Goal: Information Seeking & Learning: Find specific fact

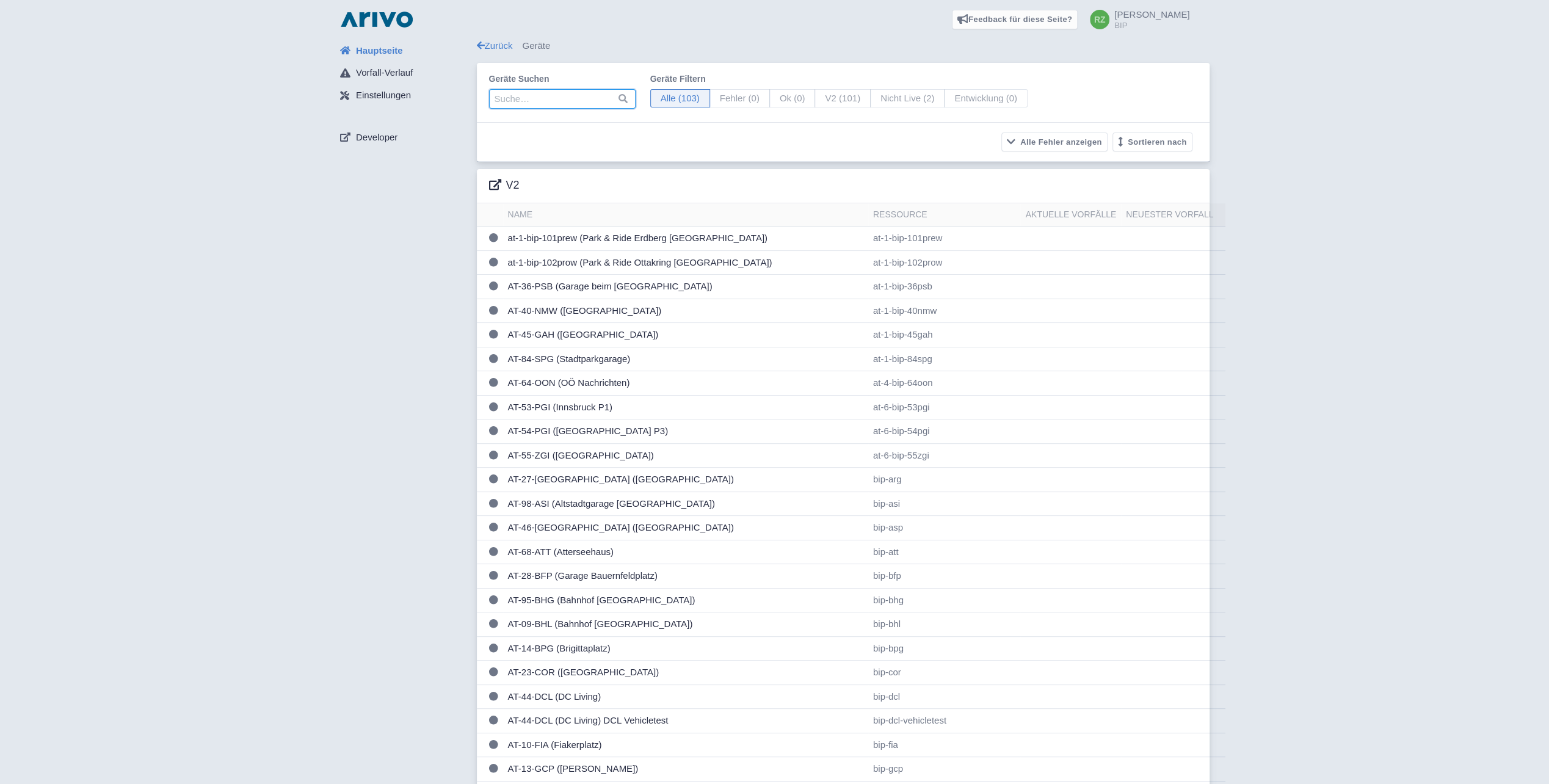
click at [578, 99] on input "search" at bounding box center [562, 99] width 146 height 19
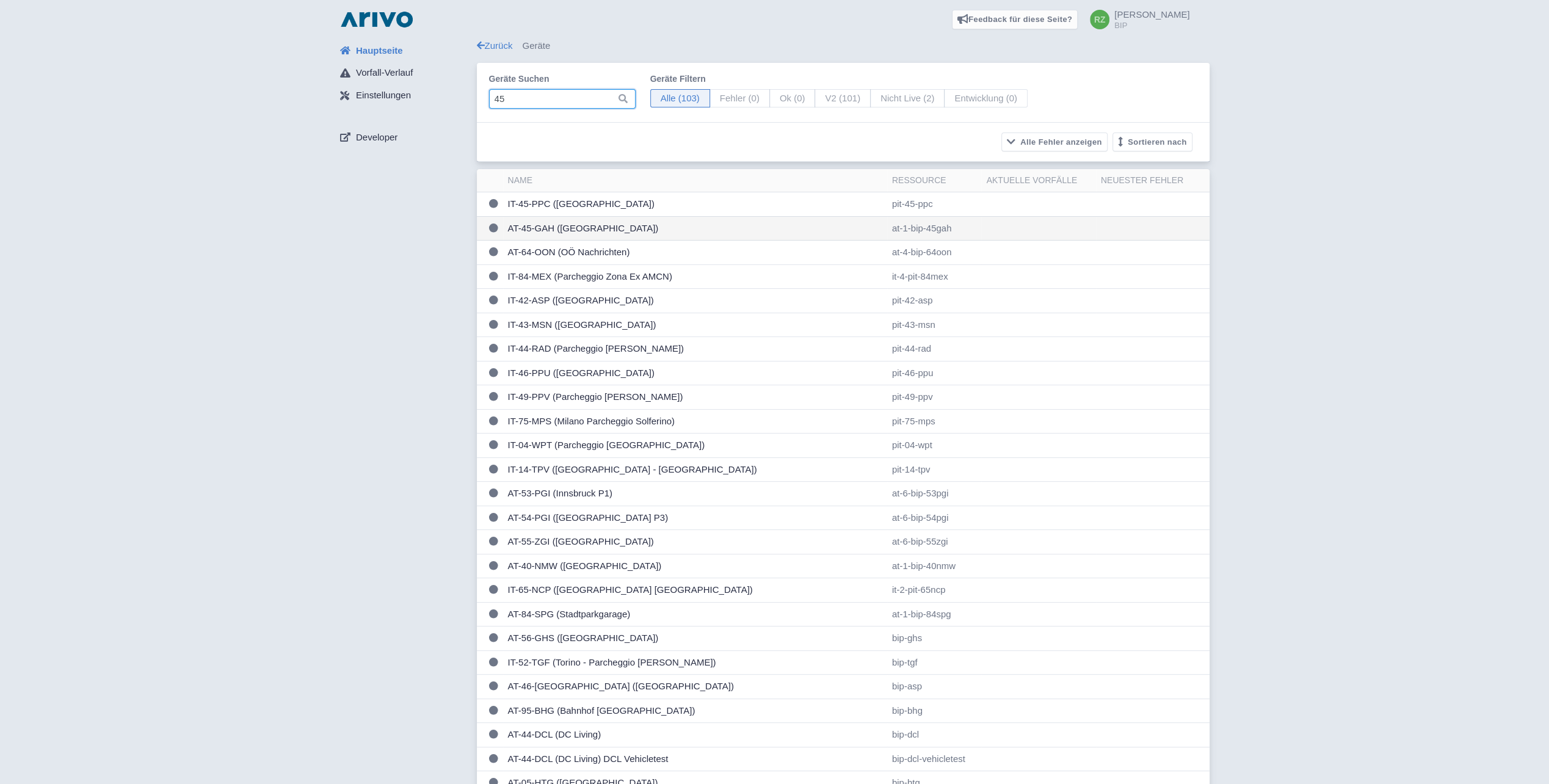
type input "45"
click at [581, 230] on td "AT-45-GAH ([GEOGRAPHIC_DATA])" at bounding box center [695, 228] width 384 height 24
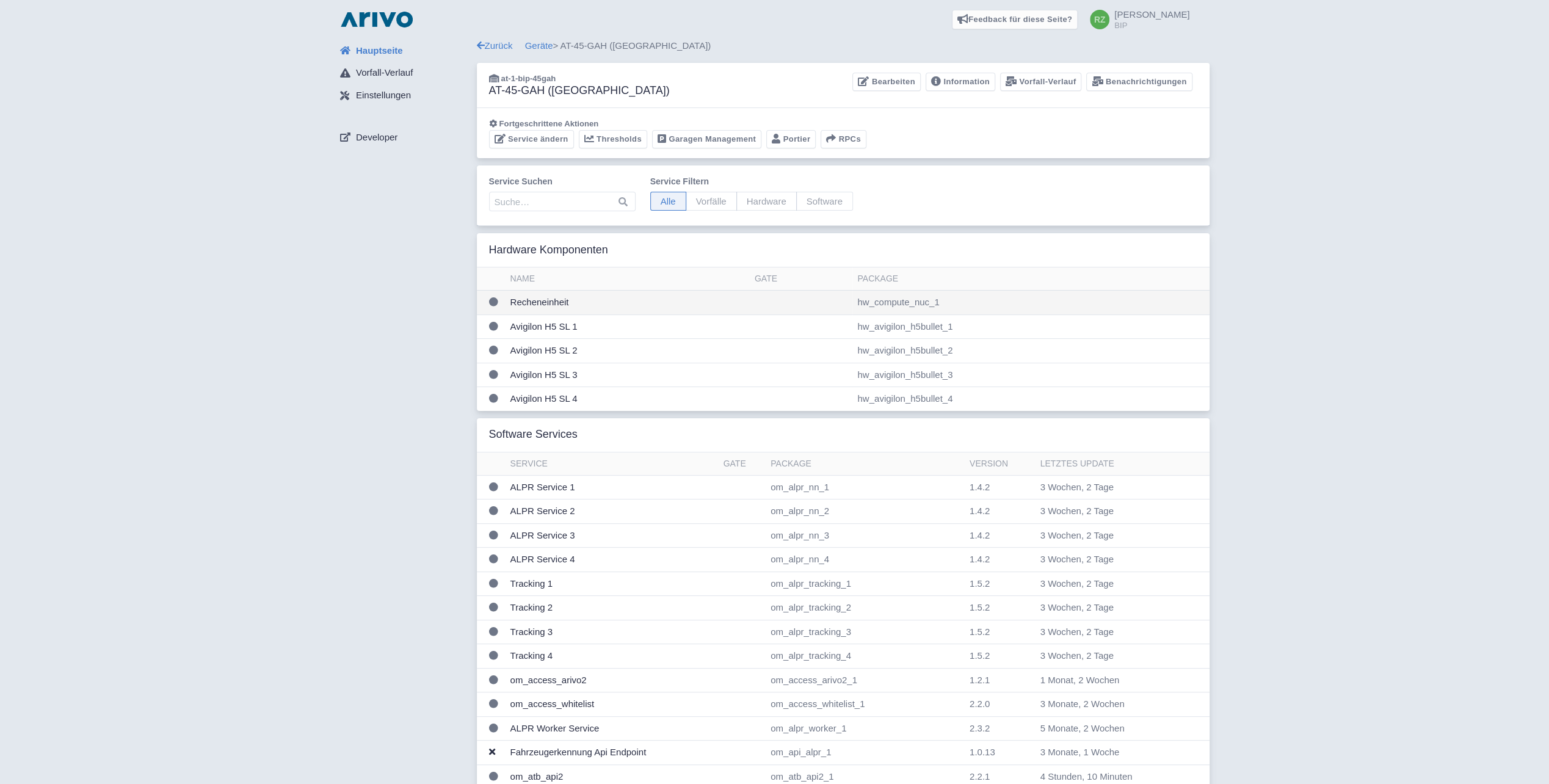
click at [509, 302] on td "Recheneinheit" at bounding box center [627, 302] width 244 height 24
click at [969, 88] on link "Information" at bounding box center [959, 82] width 69 height 19
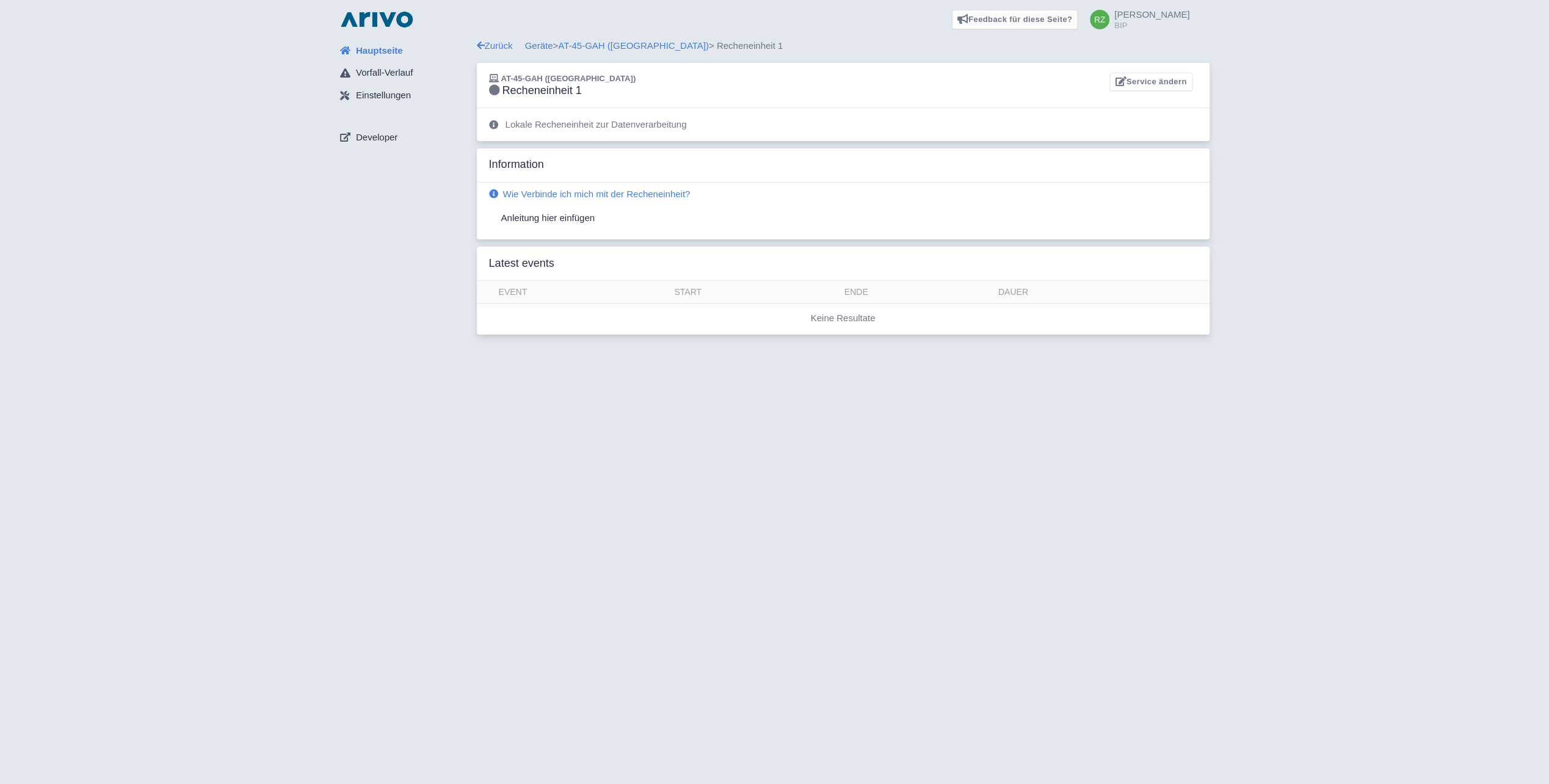
drag, startPoint x: 638, startPoint y: 106, endPoint x: 673, endPoint y: 88, distance: 39.4
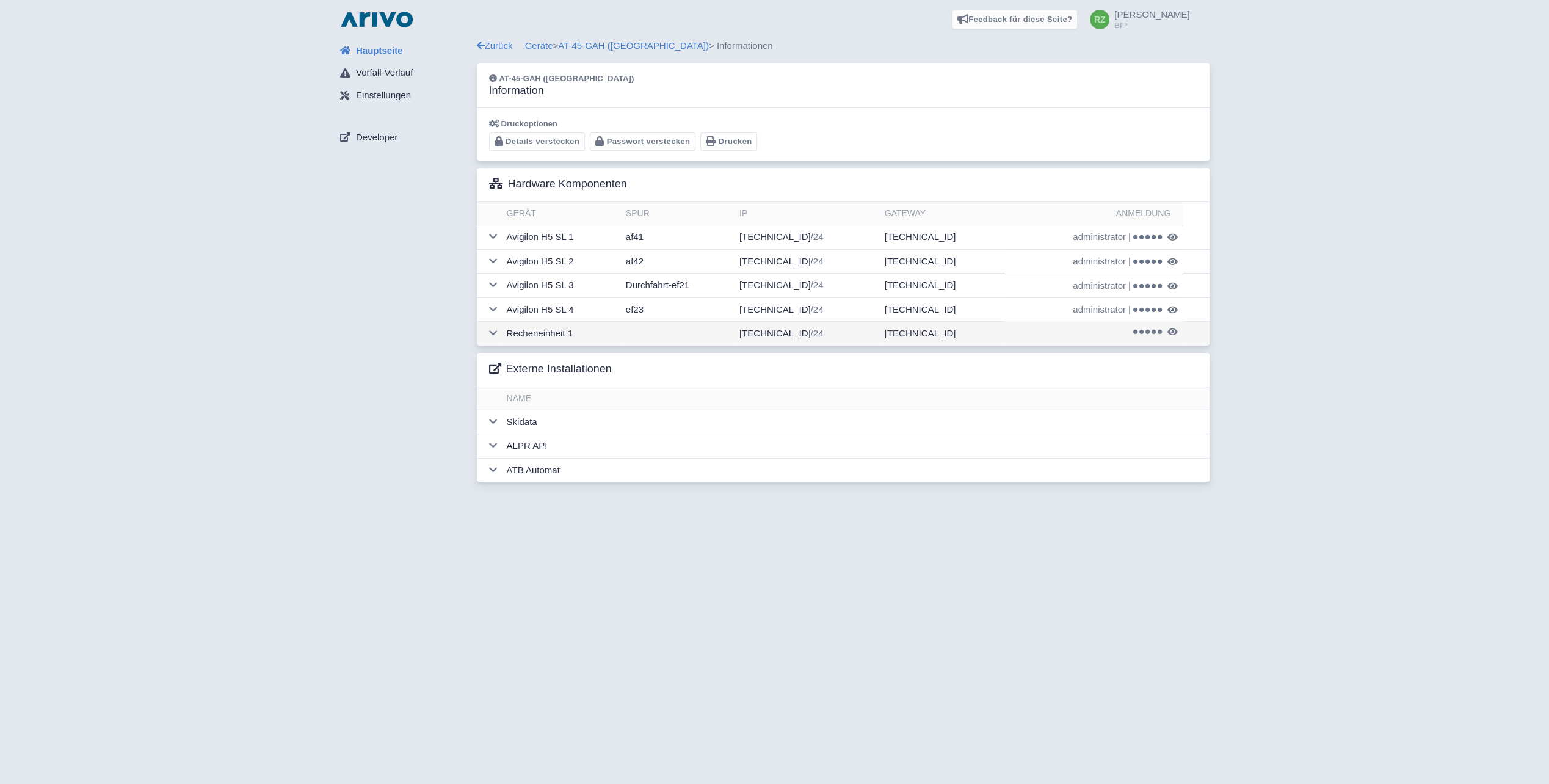
click at [782, 332] on td "172.16.145.250 /24" at bounding box center [807, 333] width 145 height 24
click at [494, 332] on icon at bounding box center [494, 332] width 8 height 9
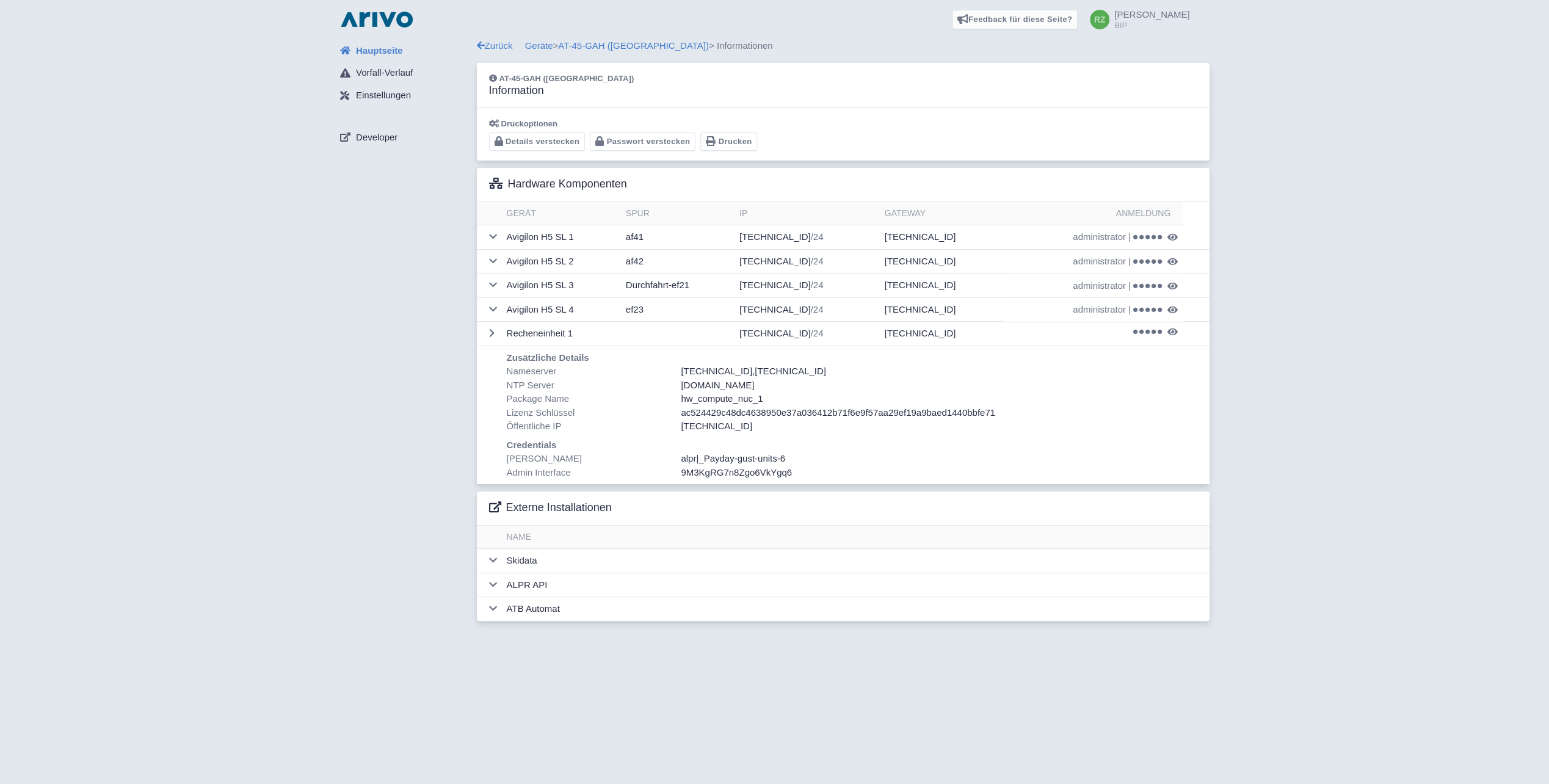
click at [756, 454] on span "_Payday-gust-units-6" at bounding box center [742, 458] width 87 height 10
click at [802, 306] on td "172.16.145.248 /24" at bounding box center [807, 309] width 145 height 24
drag, startPoint x: 1110, startPoint y: 306, endPoint x: 1036, endPoint y: 285, distance: 76.9
click at [1110, 307] on span "administrator" at bounding box center [1100, 310] width 53 height 14
click at [1156, 306] on span at bounding box center [1147, 310] width 29 height 7
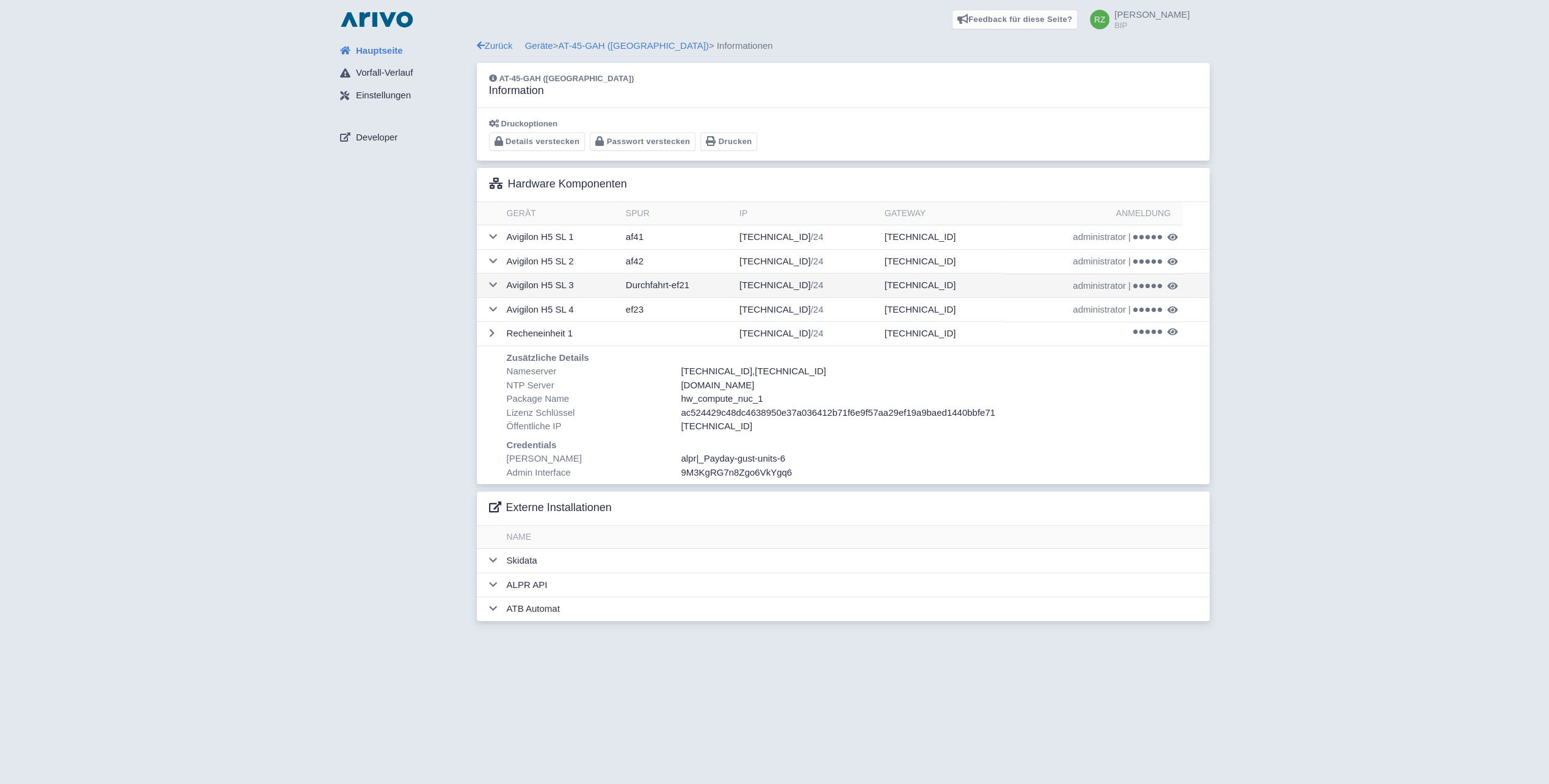
click at [796, 287] on td "172.16.145.246 /24" at bounding box center [807, 286] width 145 height 24
click at [1096, 237] on span "administrator" at bounding box center [1100, 237] width 53 height 14
click at [1138, 238] on span at bounding box center [1147, 237] width 29 height 7
click at [1162, 278] on td "administrator | Locations-_gleeful-9" at bounding box center [1093, 286] width 178 height 24
click at [1157, 284] on icon at bounding box center [1160, 286] width 5 height 5
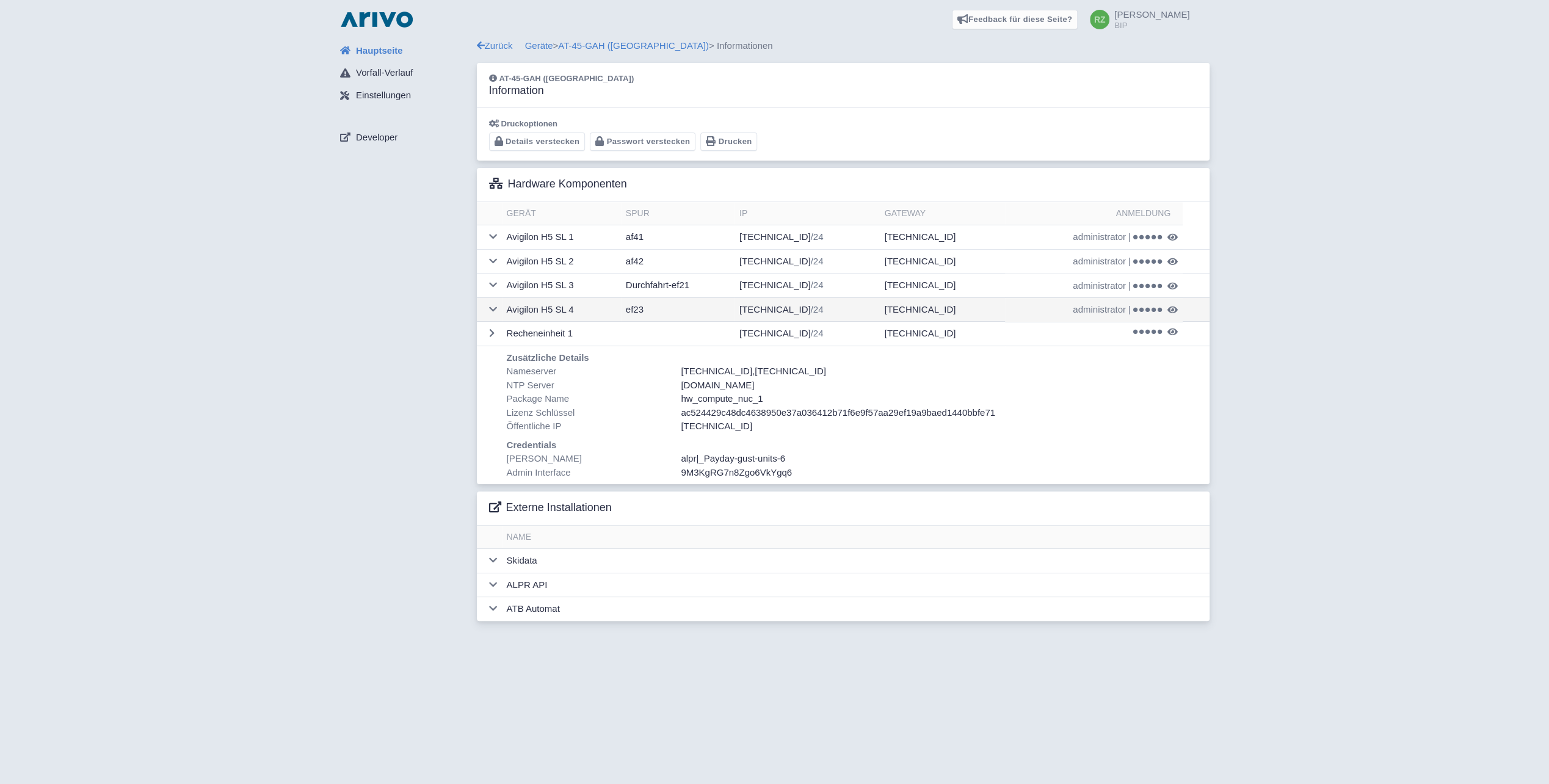
click at [1091, 306] on span "administrator" at bounding box center [1100, 310] width 53 height 14
click at [799, 235] on td "172.16.145.249 /24" at bounding box center [807, 237] width 145 height 24
click at [1098, 234] on span "administrator" at bounding box center [1100, 237] width 53 height 14
click at [1147, 235] on icon at bounding box center [1148, 237] width 5 height 5
click at [796, 332] on td "172.16.145.250 /24" at bounding box center [807, 333] width 145 height 24
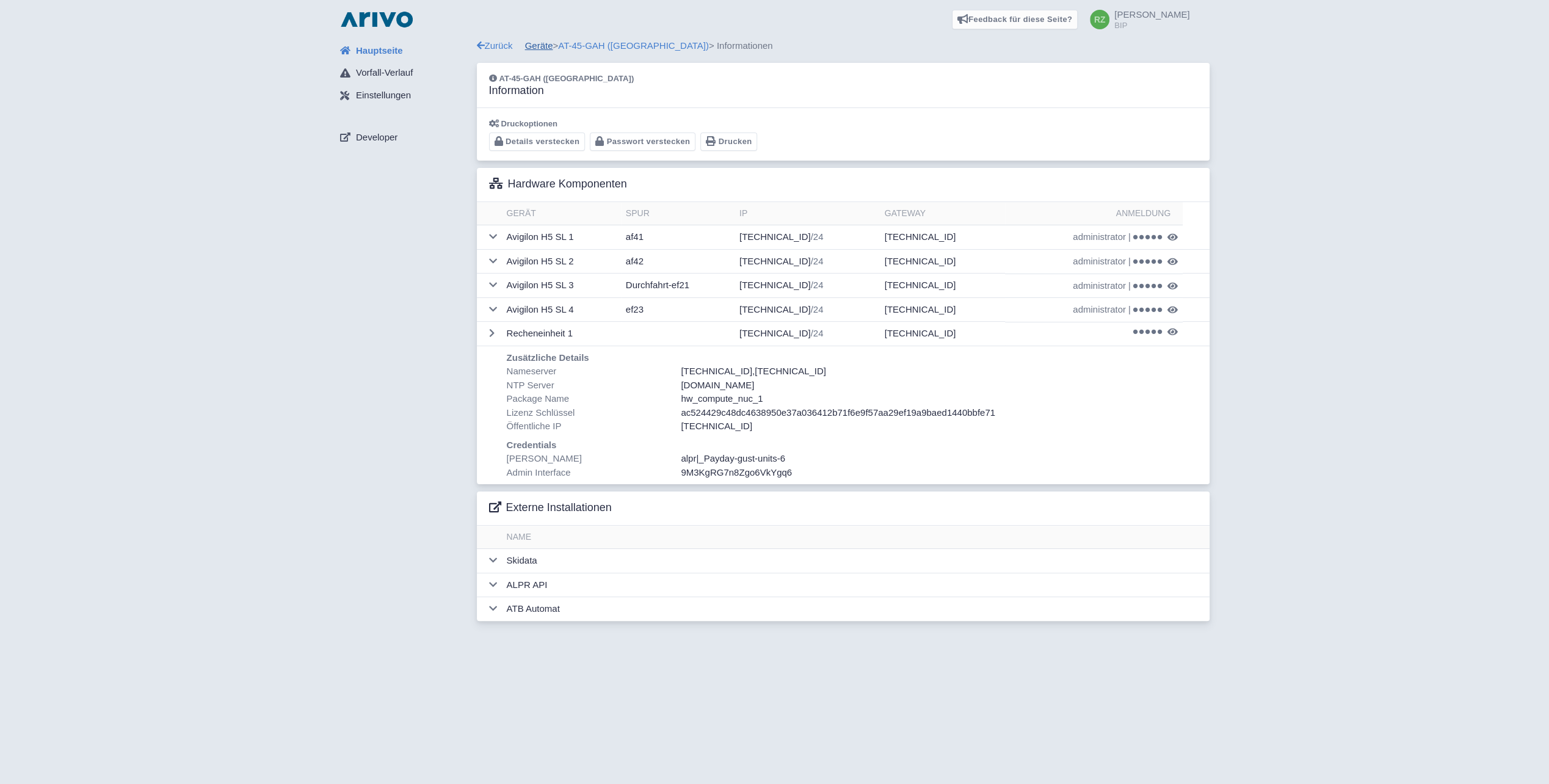
click at [546, 42] on link "Geräte" at bounding box center [539, 45] width 28 height 10
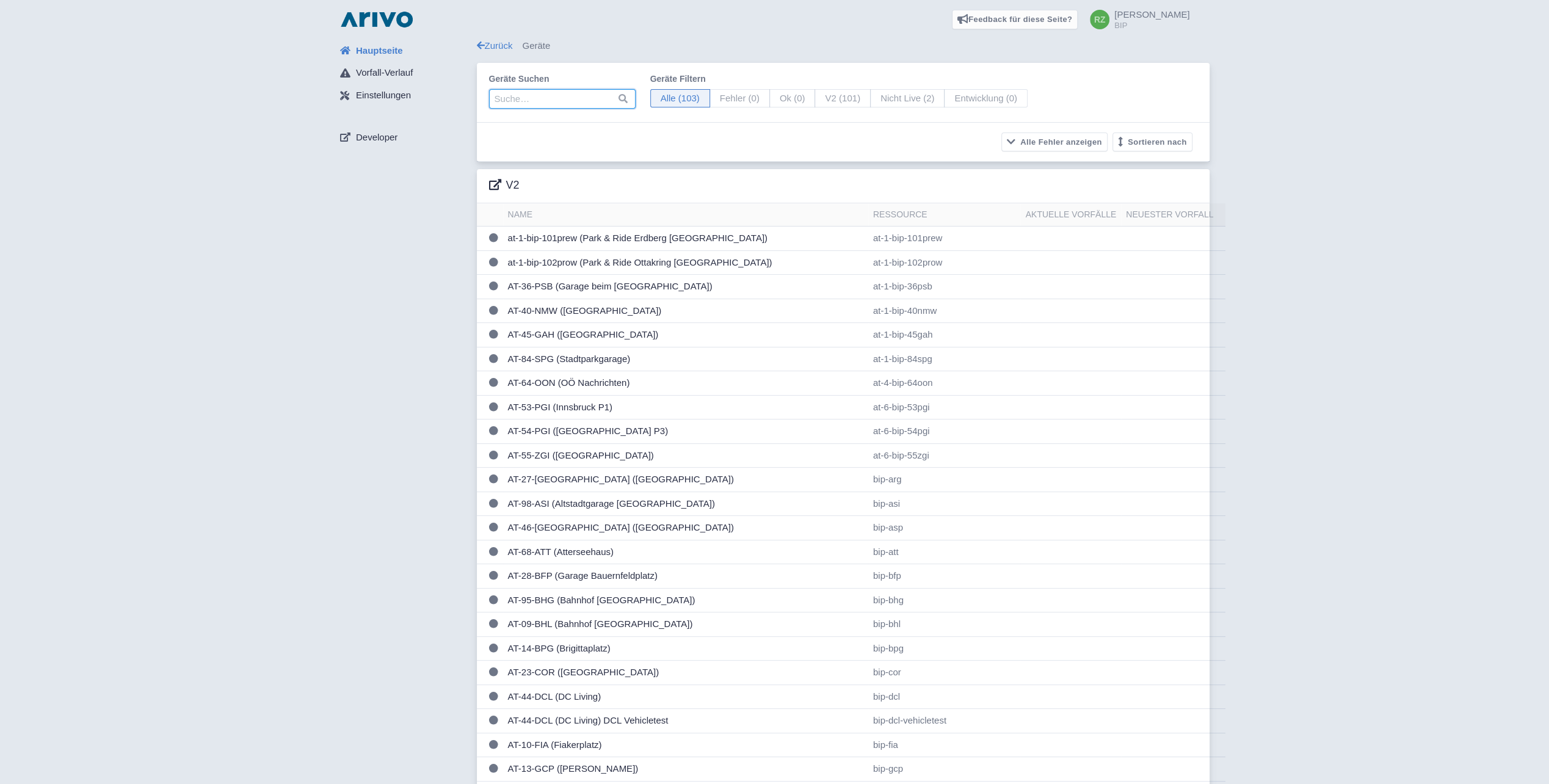
click at [577, 102] on input "search" at bounding box center [562, 99] width 146 height 19
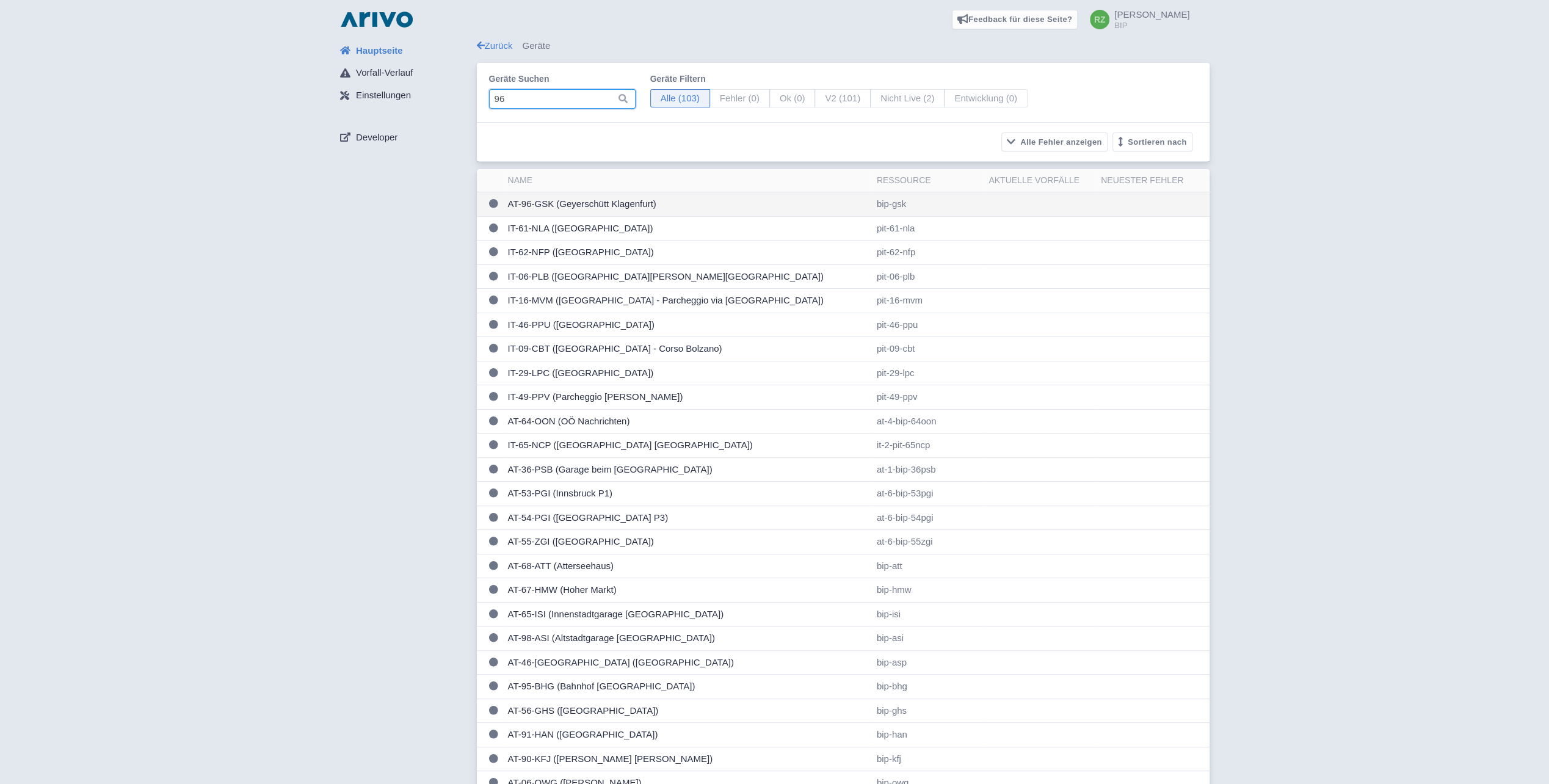
type input "96"
click at [593, 200] on td "AT-96-GSK (Geyerschütt Klagenfurt)" at bounding box center [687, 204] width 369 height 24
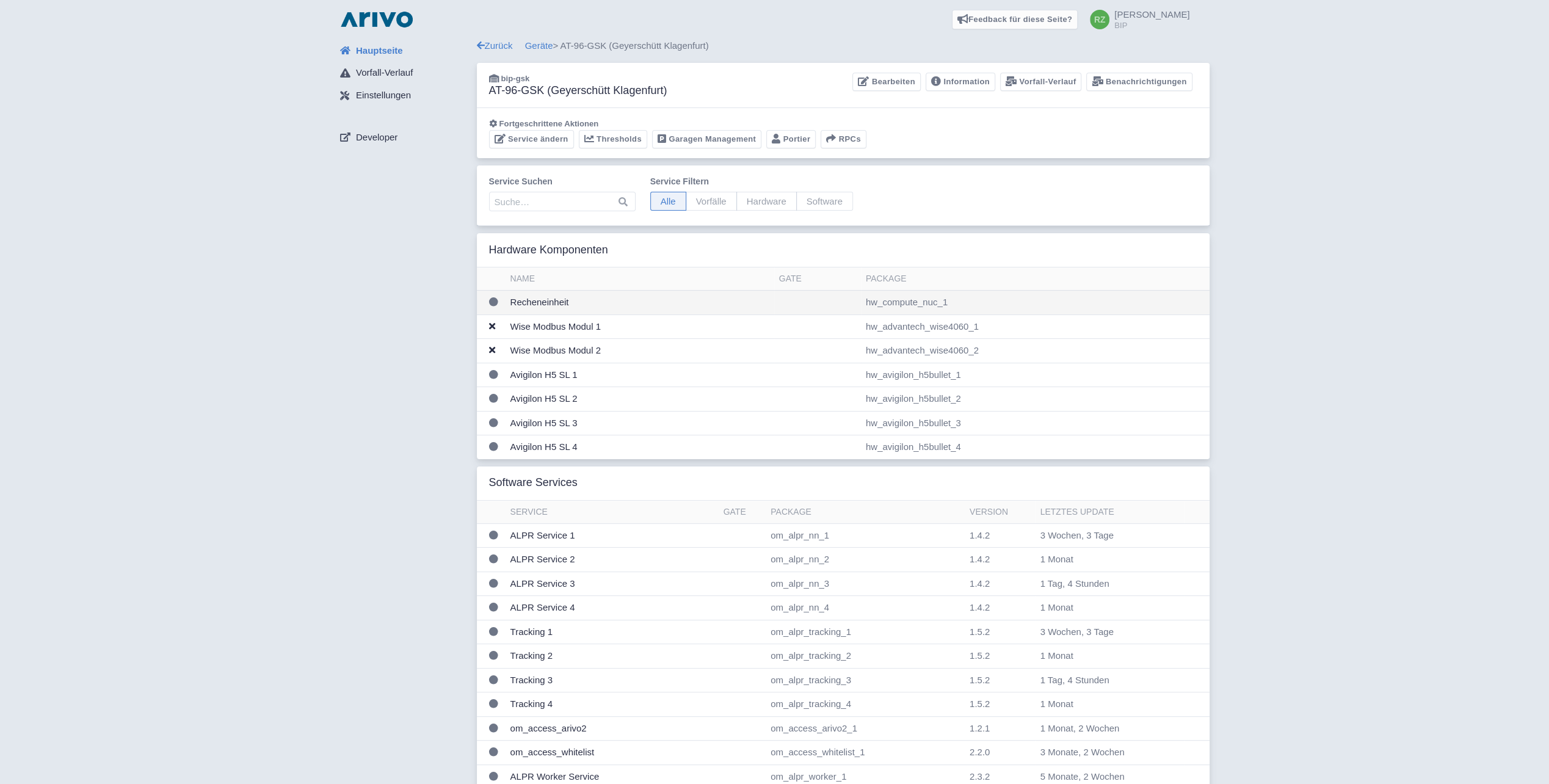
click at [564, 304] on td "Recheneinheit" at bounding box center [640, 302] width 269 height 24
drag, startPoint x: 969, startPoint y: 83, endPoint x: 910, endPoint y: 111, distance: 65.3
click at [970, 83] on link "Information" at bounding box center [959, 82] width 69 height 19
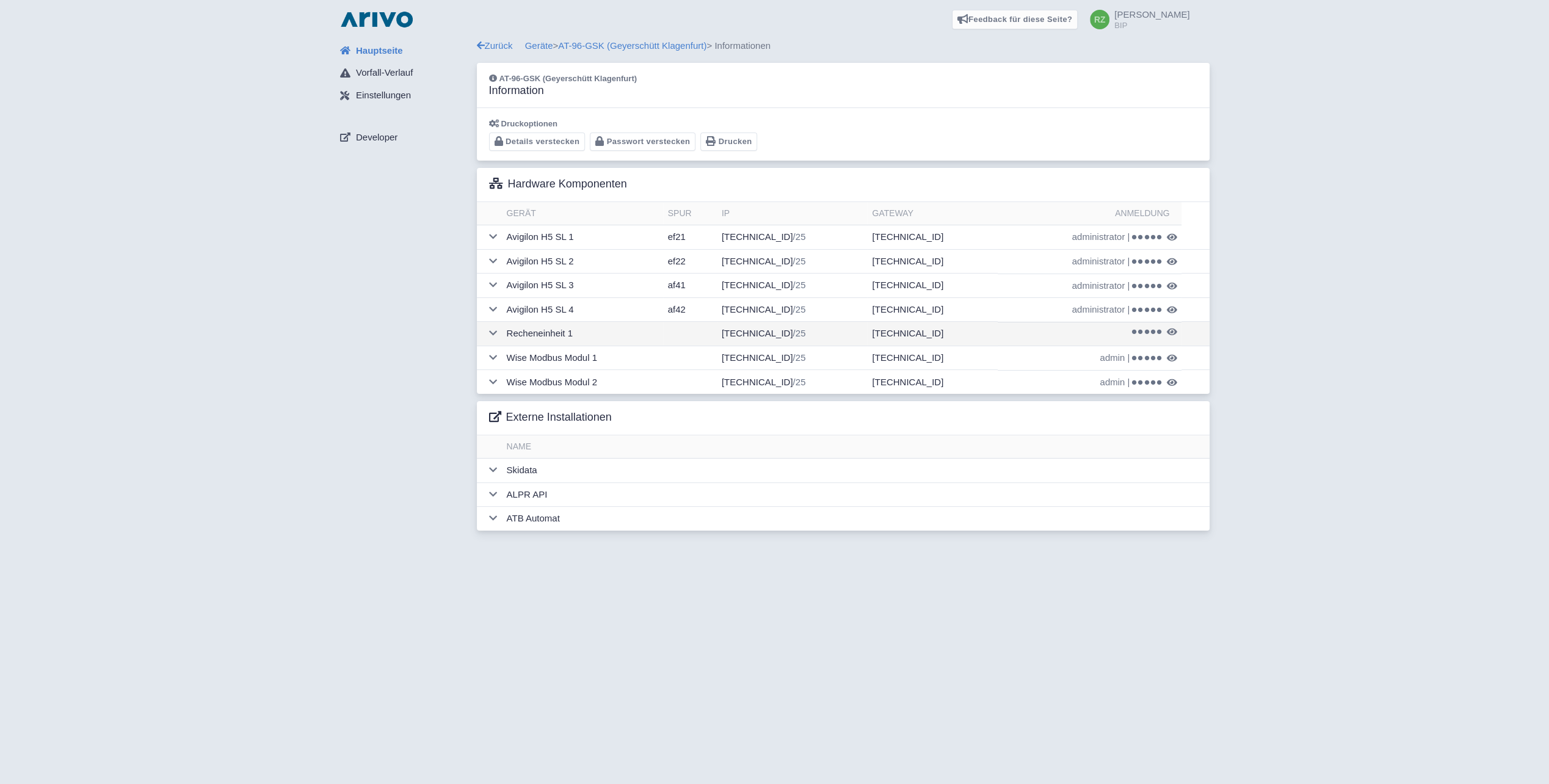
click at [746, 332] on td "172.16.96.250 /25" at bounding box center [792, 333] width 151 height 24
click at [494, 330] on icon at bounding box center [494, 332] width 8 height 9
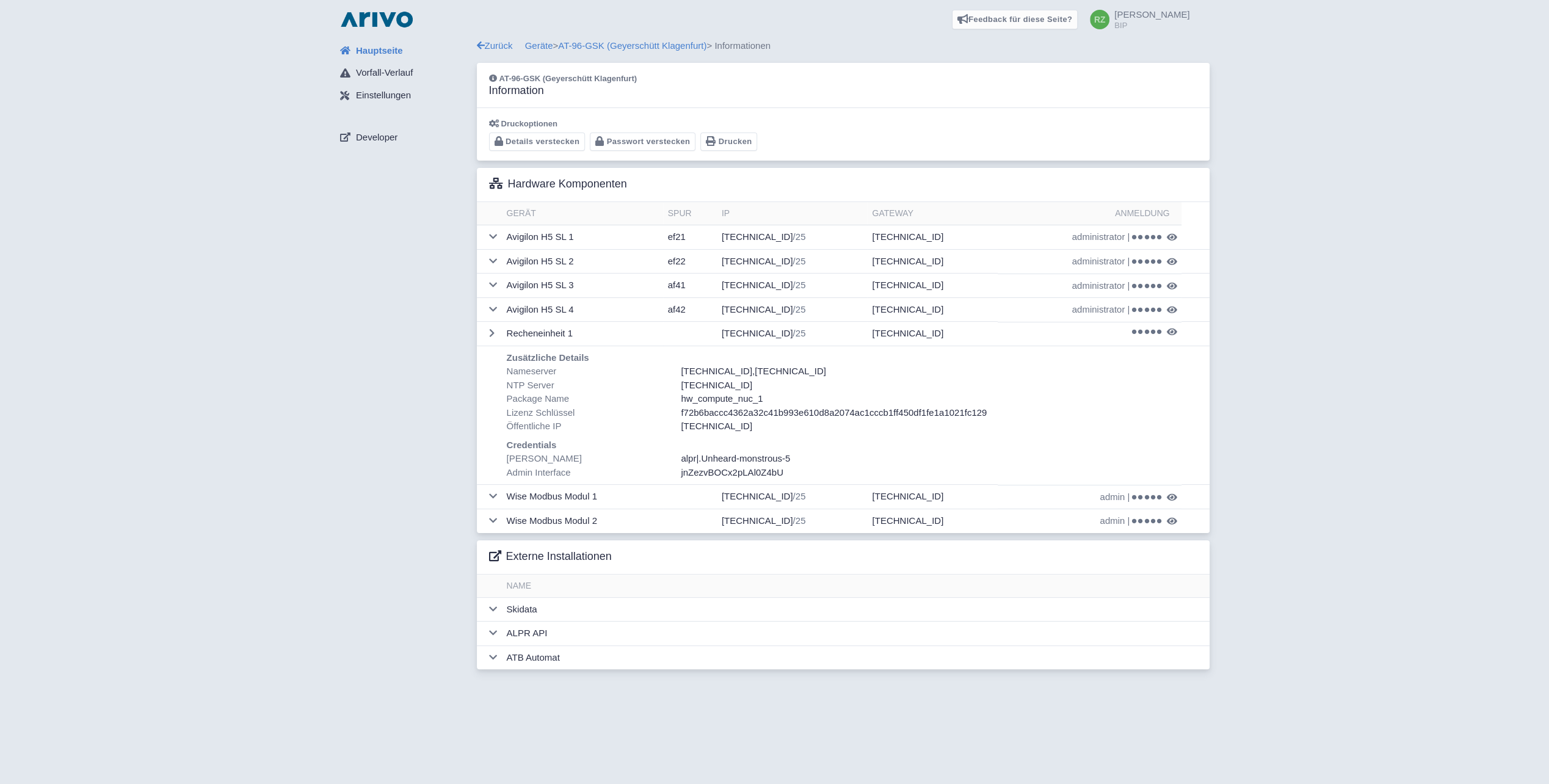
click at [751, 453] on span ".Unheard-monstrous-5" at bounding box center [744, 458] width 92 height 10
click at [785, 286] on td "172.16.96.249 /25" at bounding box center [792, 286] width 151 height 24
